Goal: Information Seeking & Learning: Learn about a topic

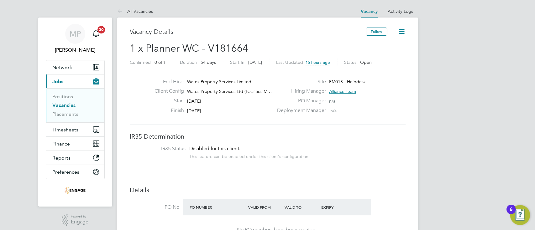
click at [341, 91] on span "Alliance Team" at bounding box center [342, 92] width 27 height 6
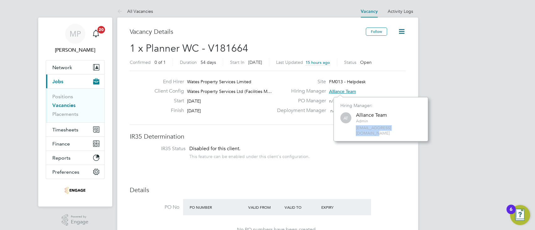
drag, startPoint x: 357, startPoint y: 129, endPoint x: 404, endPoint y: 130, distance: 47.0
click at [404, 130] on span "[EMAIL_ADDRESS][DOMAIN_NAME]" at bounding box center [389, 131] width 66 height 11
copy span "[EMAIL_ADDRESS][DOMAIN_NAME]"
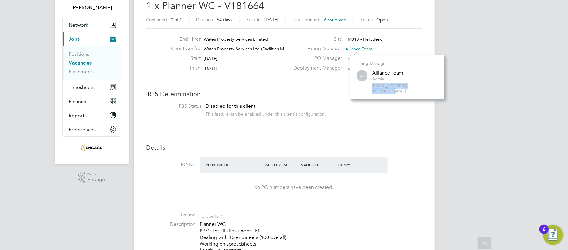
scroll to position [42, 0]
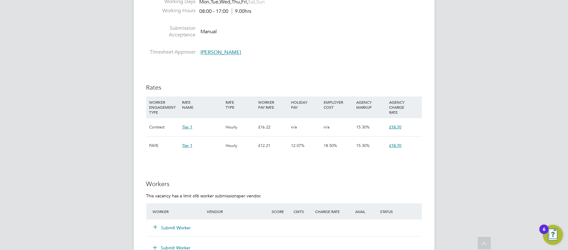
scroll to position [1921, 0]
click at [215, 55] on span "Jackie Howlett-Mason" at bounding box center [221, 52] width 40 height 6
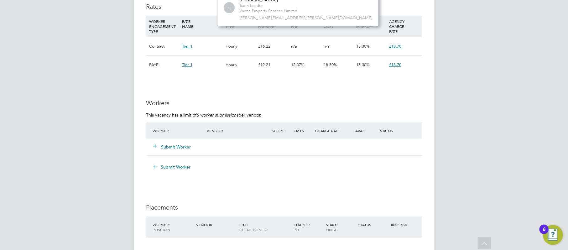
scroll to position [1987, 0]
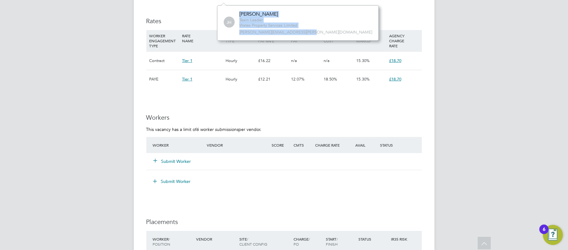
drag, startPoint x: 240, startPoint y: 13, endPoint x: 306, endPoint y: 34, distance: 69.1
click at [306, 34] on div "JH Jackie Howlett-Mason Team Leader Wates Property Services Limited jackie.howl…" at bounding box center [298, 22] width 162 height 35
copy div "Jackie Howlett-Mason Team Leader Wates Property Services Limited jackie.howlett…"
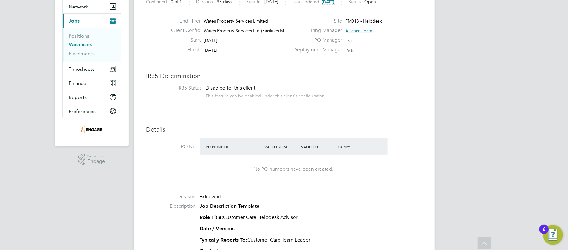
scroll to position [24, 0]
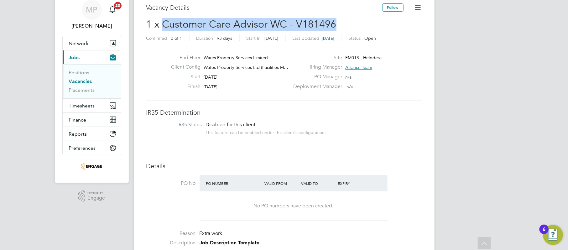
drag, startPoint x: 162, startPoint y: 23, endPoint x: 335, endPoint y: 19, distance: 172.6
click at [335, 19] on h2 "1 x Customer Care Advisor WC - V181496 Confirmed 0 of 1 Duration 93 days Start …" at bounding box center [284, 31] width 276 height 26
copy span "Customer Care Advisor WC - V181496"
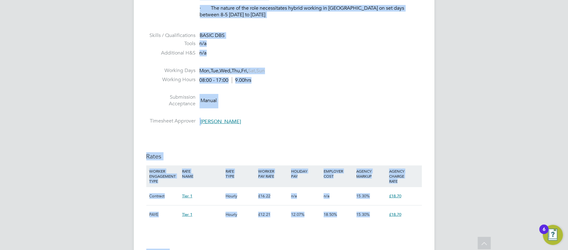
scroll to position [1884, 0]
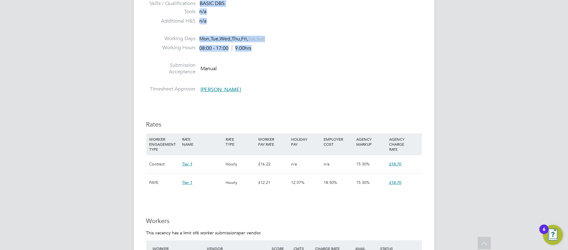
drag, startPoint x: 200, startPoint y: 76, endPoint x: 262, endPoint y: 68, distance: 62.8
copy ul "Job Description Template Role Title: Customer Care Helpdesk Advisor Date / Vers…"
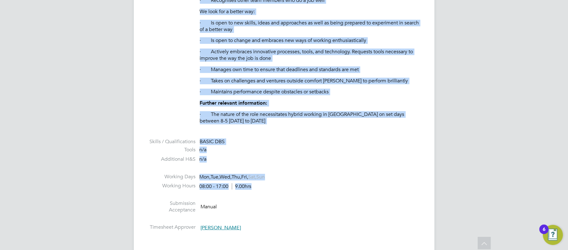
scroll to position [1717, 0]
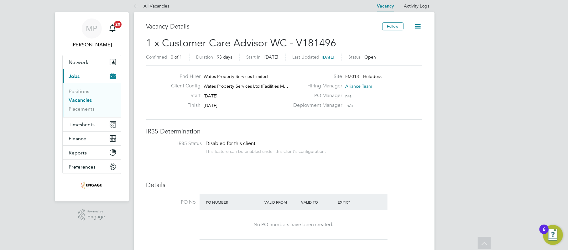
scroll to position [4, 0]
click at [84, 100] on link "Vacancies" at bounding box center [80, 101] width 23 height 6
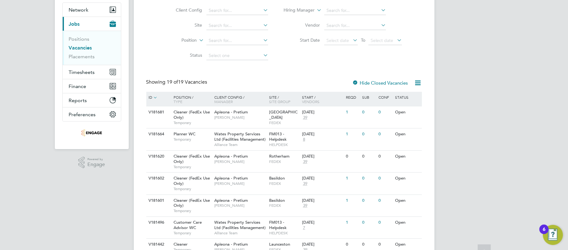
scroll to position [83, 0]
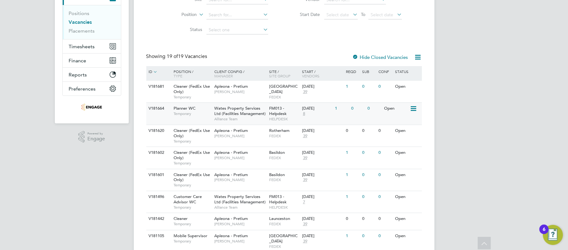
click at [304, 113] on span "8" at bounding box center [304, 113] width 4 height 5
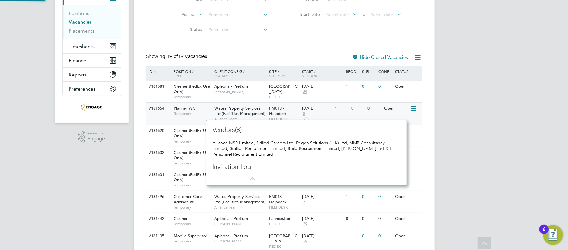
scroll to position [6, 4]
click at [304, 113] on span "8" at bounding box center [304, 113] width 4 height 5
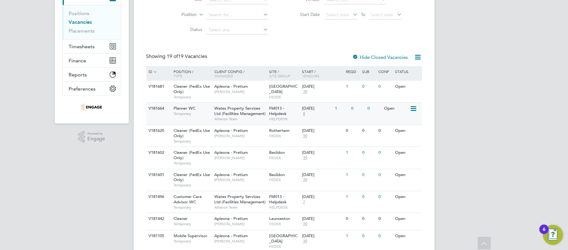
click at [304, 113] on span "8" at bounding box center [304, 113] width 4 height 5
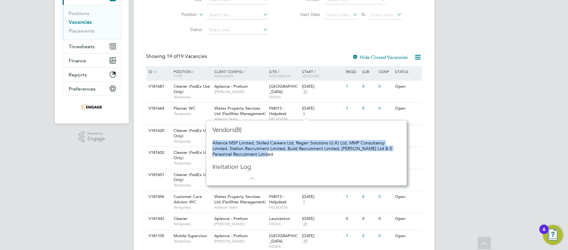
drag, startPoint x: 213, startPoint y: 143, endPoint x: 281, endPoint y: 155, distance: 68.7
click at [281, 155] on div "Alliance MSP Limited, Skilled Careers Ltd, Regen Solutions (U.K) Ltd, MMP Consu…" at bounding box center [306, 148] width 188 height 17
copy div "Alliance MSP Limited, Skilled Careers Ltd, Regen Solutions (U.K) Ltd, MMP Consu…"
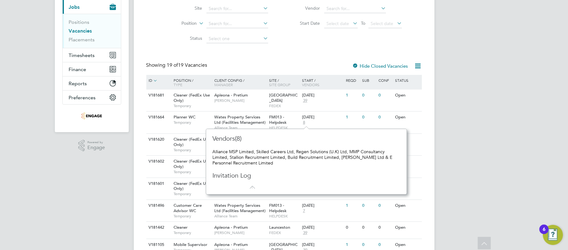
click at [296, 180] on div "Vendors(8) Alliance MSP Limited, Skilled Careers Ltd, Regen Solutions (U.K) Ltd…" at bounding box center [306, 161] width 188 height 55
click at [252, 188] on icon at bounding box center [251, 184] width 8 height 8
click at [330, 215] on div "13 Oct 2025 7" at bounding box center [316, 208] width 33 height 17
click at [454, 189] on div "MP Martin Paxman Notifications 20 Applications: Network Team Members Businesses…" at bounding box center [284, 228] width 568 height 606
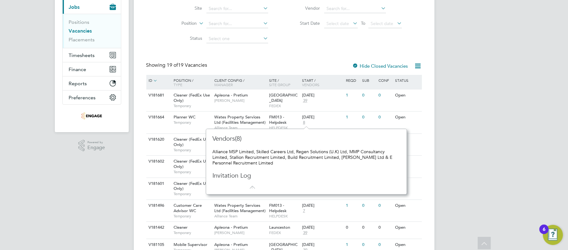
click at [252, 187] on icon at bounding box center [251, 184] width 8 height 8
click at [330, 119] on div "[DATE]" at bounding box center [317, 117] width 30 height 5
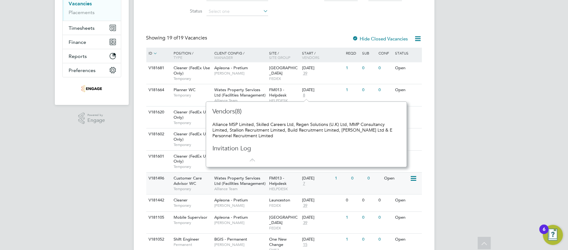
scroll to position [117, 0]
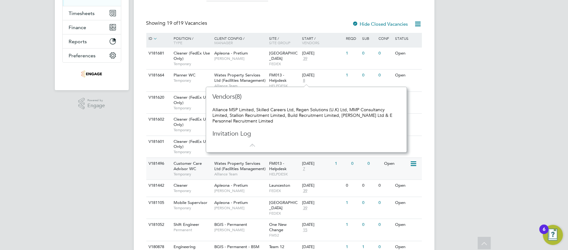
click at [304, 169] on span "7" at bounding box center [304, 168] width 4 height 5
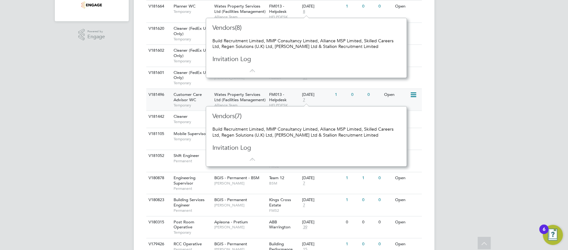
scroll to position [200, 0]
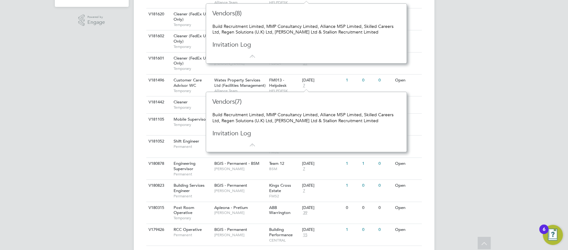
click at [467, 63] on div "MP Martin Paxman Notifications 20 Applications: Network Team Members Businesses…" at bounding box center [284, 103] width 568 height 606
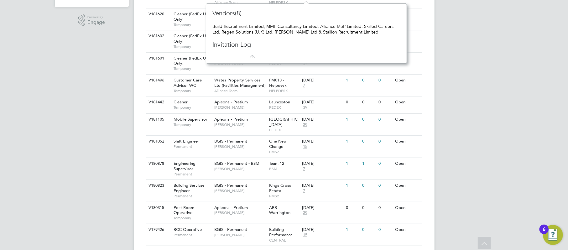
click at [467, 63] on div "MP Martin Paxman Notifications 20 Applications: Network Team Members Businesses…" at bounding box center [284, 103] width 568 height 606
click at [457, 34] on div "MP Martin Paxman Notifications 20 Applications: Network Team Members Businesses…" at bounding box center [284, 103] width 568 height 606
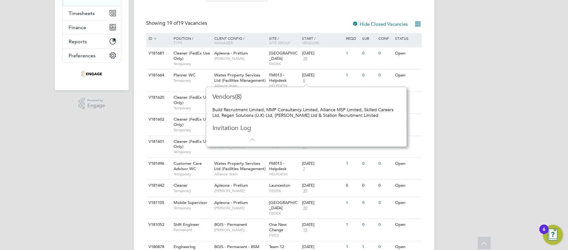
click at [445, 81] on div "MP Martin Paxman Notifications 20 Applications: Network Team Members Businesses…" at bounding box center [284, 186] width 568 height 606
click at [303, 81] on span "8" at bounding box center [304, 80] width 4 height 5
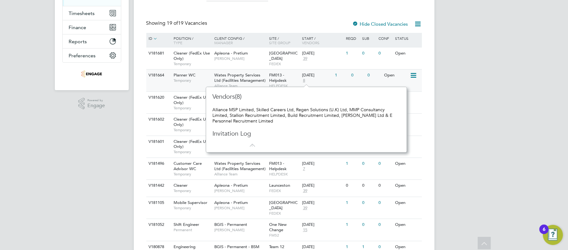
click at [303, 81] on span "8" at bounding box center [304, 80] width 4 height 5
click at [252, 144] on icon at bounding box center [251, 142] width 8 height 8
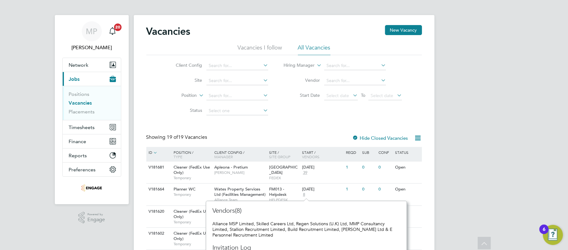
scroll to position [0, 0]
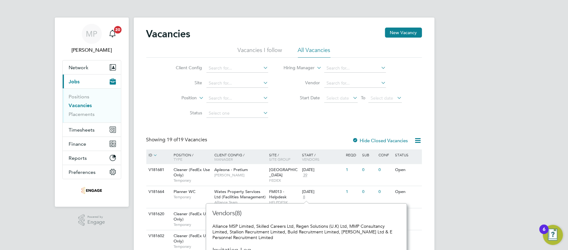
click at [254, 50] on li "Vacancies I follow" at bounding box center [260, 51] width 44 height 11
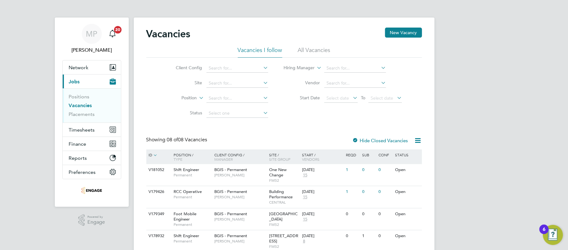
click at [311, 48] on li "All Vacancies" at bounding box center [314, 51] width 33 height 11
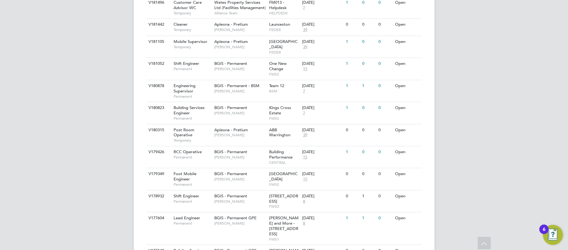
scroll to position [292, 0]
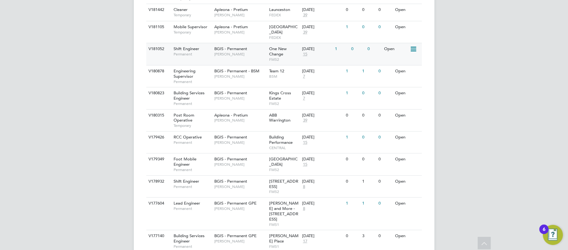
click at [305, 52] on span "15" at bounding box center [305, 54] width 6 height 5
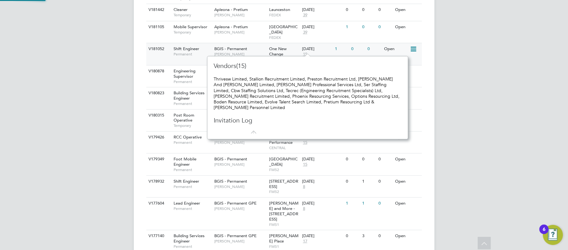
scroll to position [6, 7]
click at [305, 52] on span "15" at bounding box center [305, 54] width 6 height 5
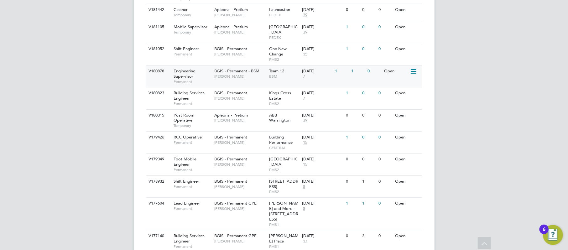
click at [303, 74] on span "7" at bounding box center [304, 76] width 4 height 5
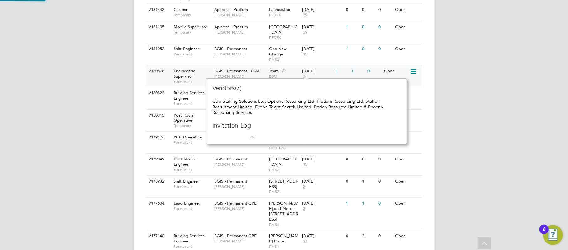
scroll to position [6, 4]
click at [303, 74] on span "7" at bounding box center [304, 76] width 4 height 5
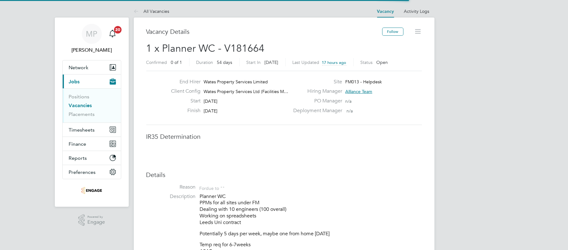
scroll to position [19, 44]
